Goal: Find specific page/section: Find specific page/section

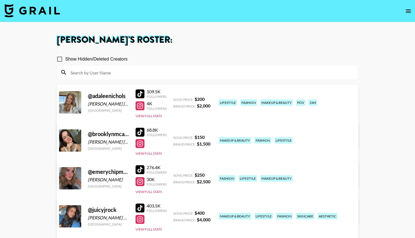
click at [409, 12] on icon "open drawer" at bounding box center [408, 11] width 7 height 7
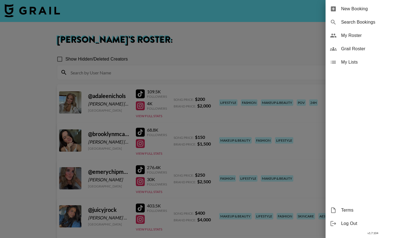
click at [352, 50] on span "Grail Roster" at bounding box center [378, 49] width 74 height 7
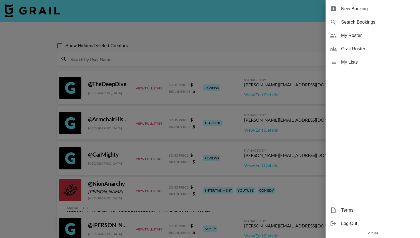
click at [134, 55] on div at bounding box center [210, 119] width 420 height 238
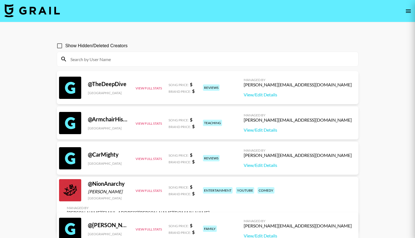
click at [121, 59] on input at bounding box center [211, 59] width 288 height 9
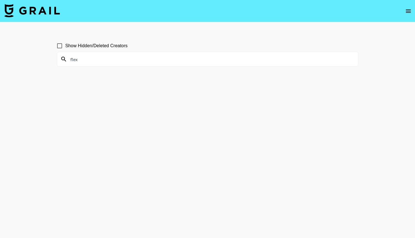
click at [129, 58] on input "flex" at bounding box center [211, 59] width 288 height 9
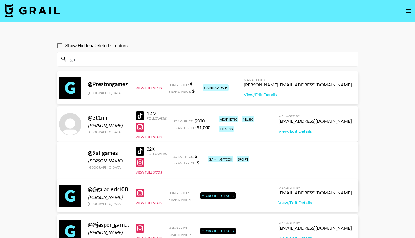
type input "g"
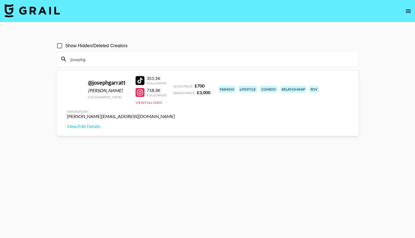
type input "josephg"
